Goal: Task Accomplishment & Management: Complete application form

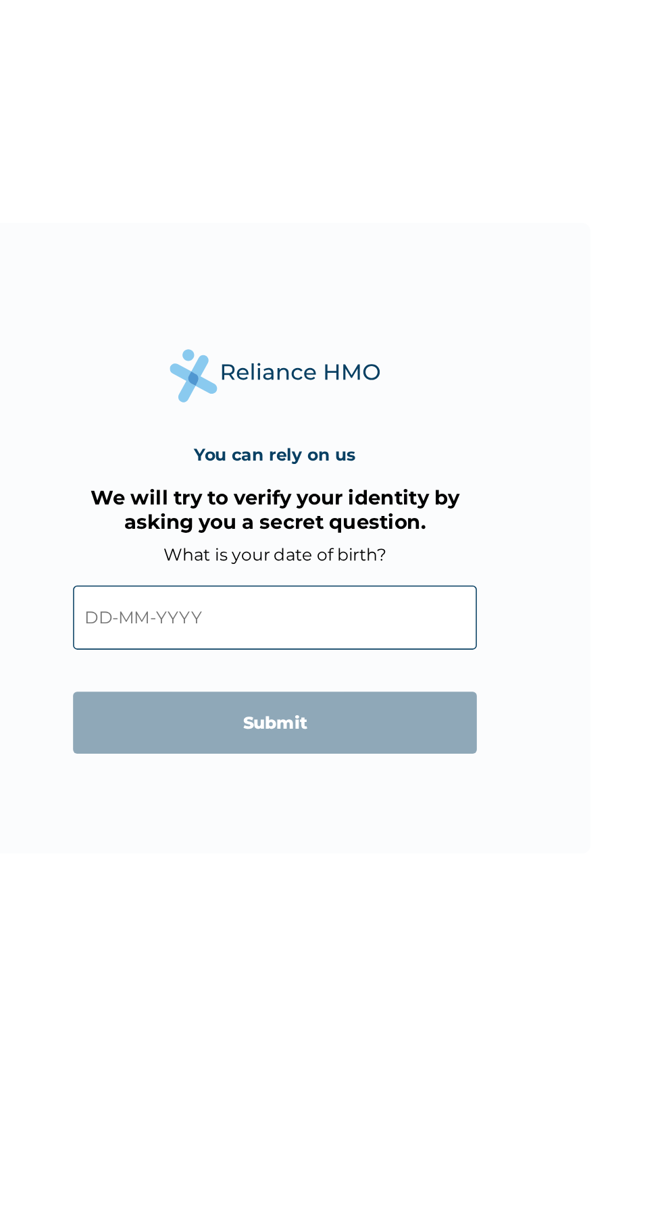
click at [268, 669] on input "text" at bounding box center [330, 659] width 259 height 41
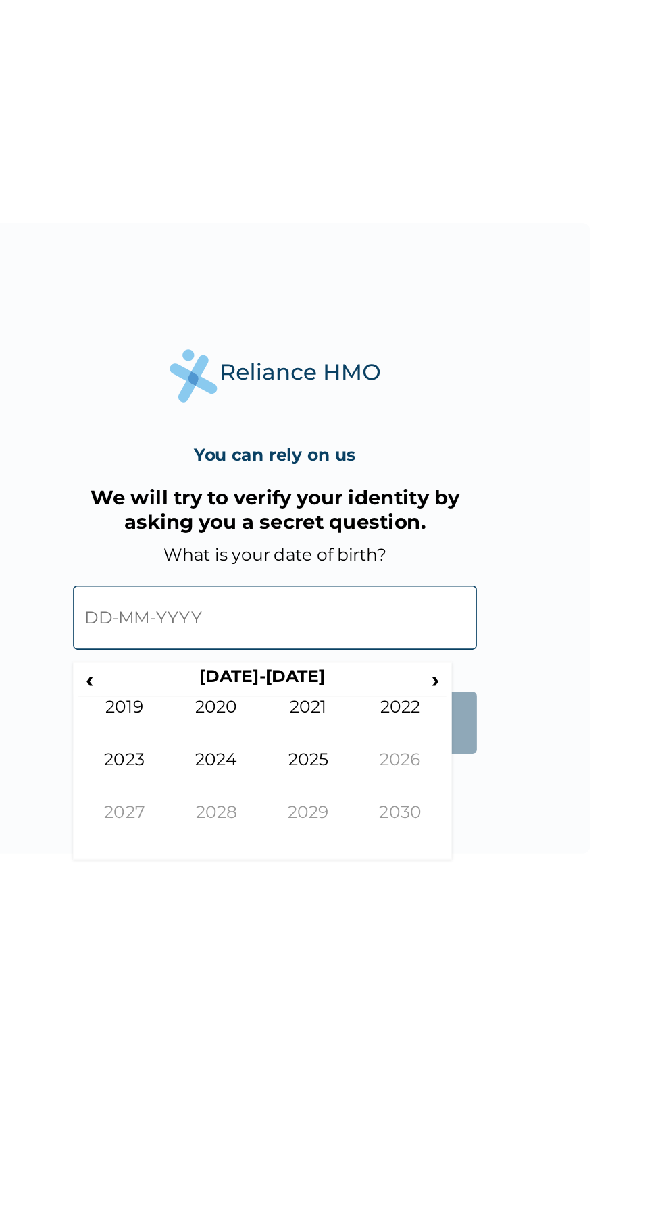
click at [223, 701] on th "[DATE]-[DATE]" at bounding box center [322, 700] width 207 height 19
click at [212, 700] on span "‹" at bounding box center [212, 699] width 14 height 17
click at [212, 704] on span "‹" at bounding box center [212, 699] width 14 height 17
click at [229, 706] on th "[DATE]-[DATE]" at bounding box center [322, 700] width 207 height 19
click at [216, 710] on th "‹" at bounding box center [212, 700] width 14 height 19
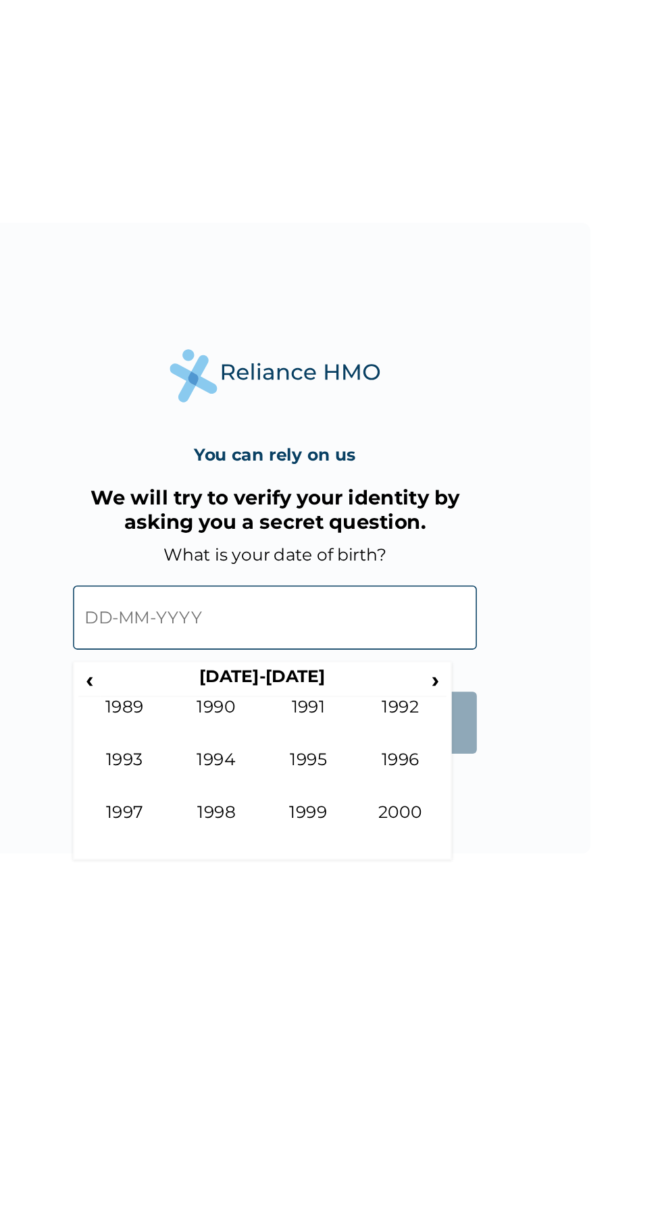
click at [209, 719] on td "1989" at bounding box center [234, 727] width 59 height 34
click at [299, 760] on td "Jun" at bounding box center [293, 761] width 59 height 34
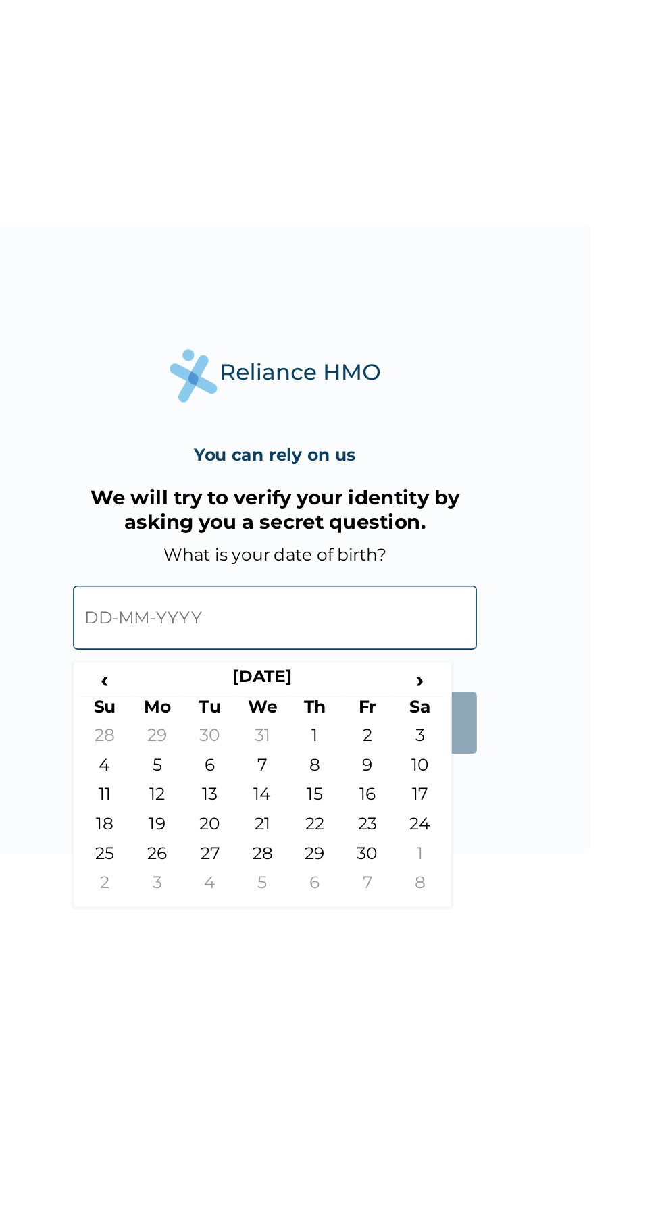
click at [400, 777] on td "16" at bounding box center [390, 776] width 34 height 19
type input "[DATE]"
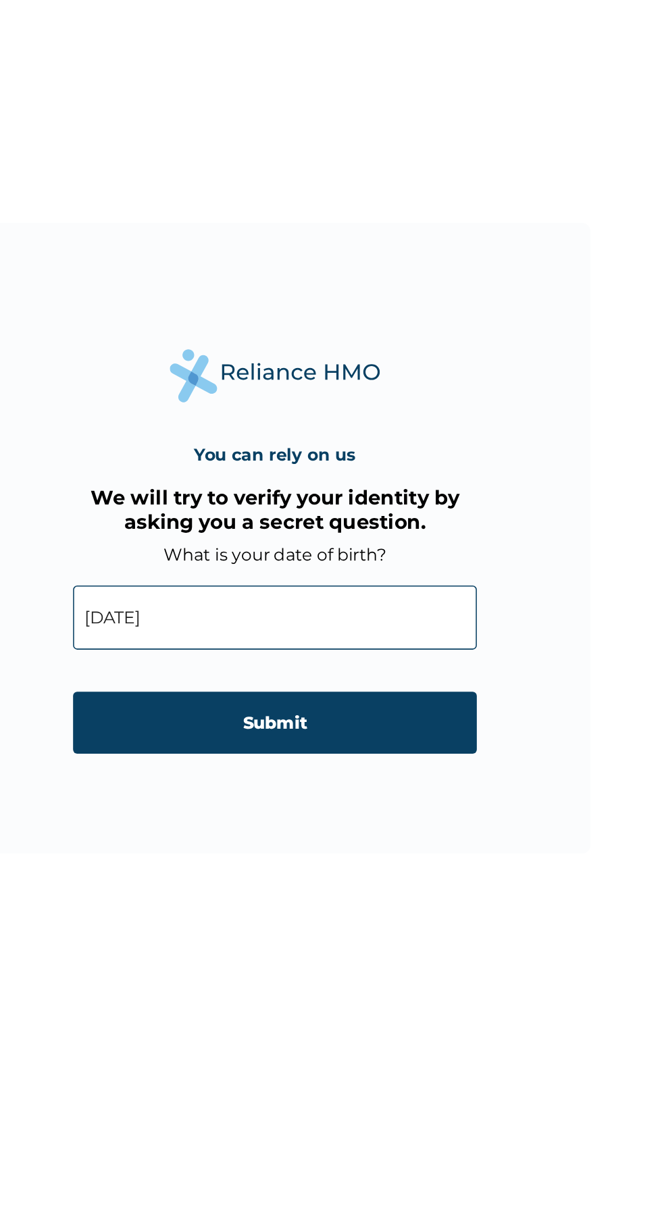
click at [393, 747] on input "Submit" at bounding box center [330, 727] width 259 height 40
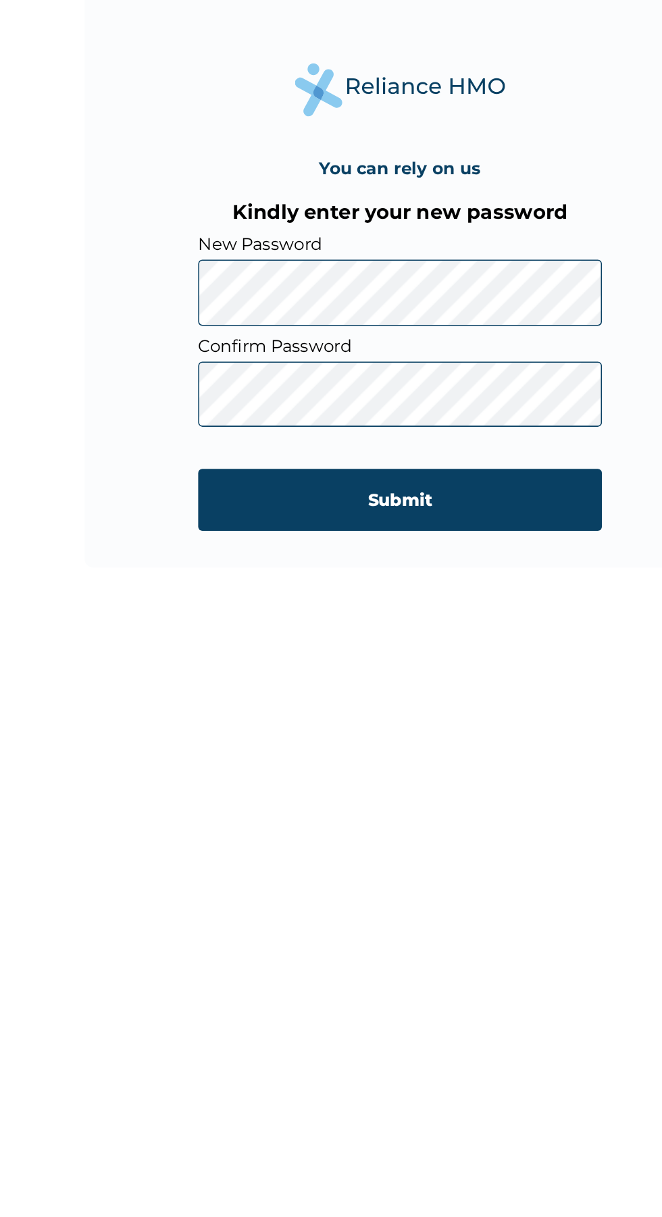
click at [418, 758] on input "Submit" at bounding box center [330, 768] width 259 height 40
